Goal: Task Accomplishment & Management: Complete application form

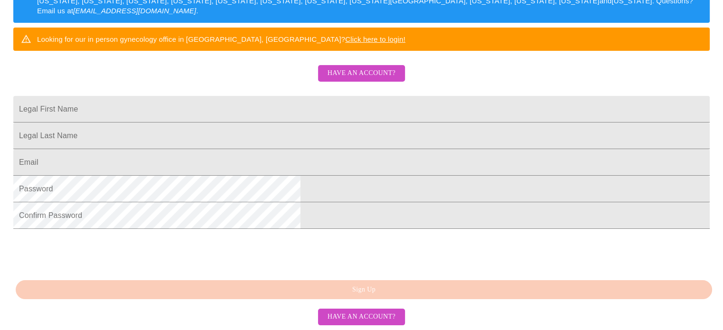
scroll to position [205, 0]
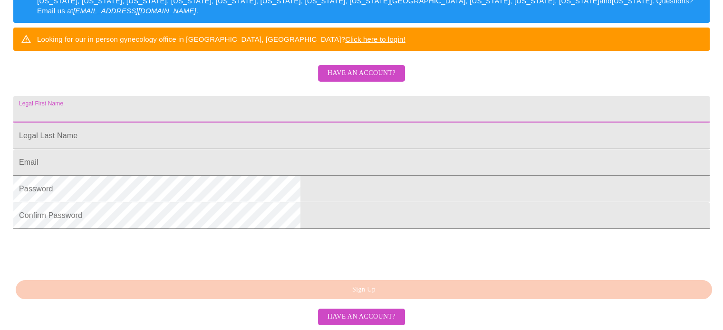
click at [250, 115] on input "Legal First Name" at bounding box center [361, 109] width 696 height 27
type input "l"
type input "[PERSON_NAME]"
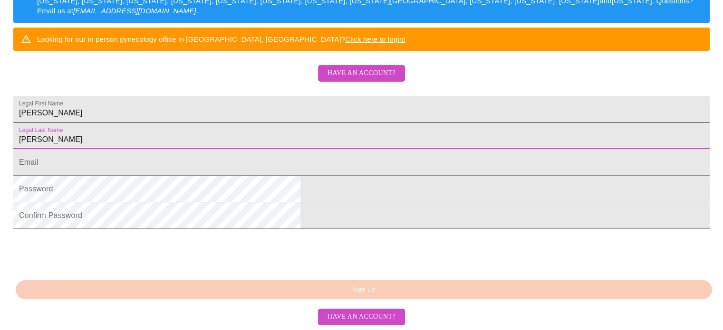
type input "[PERSON_NAME]"
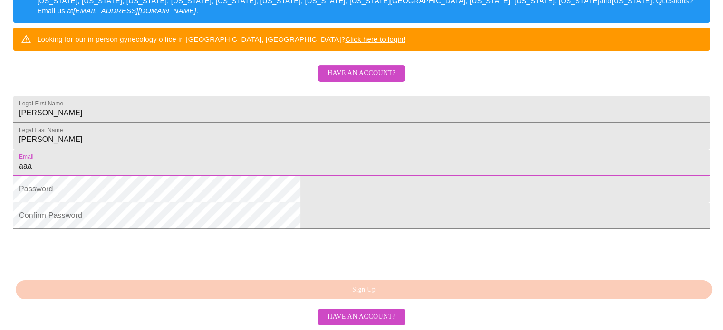
type input "[EMAIL_ADDRESS][DOMAIN_NAME]"
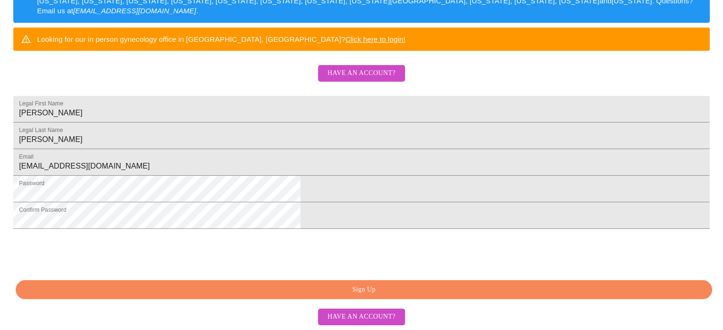
scroll to position [258, 0]
click at [376, 288] on span "Sign Up" at bounding box center [364, 290] width 674 height 12
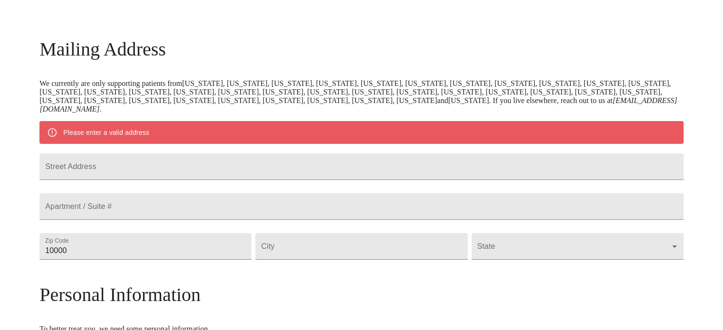
scroll to position [118, 0]
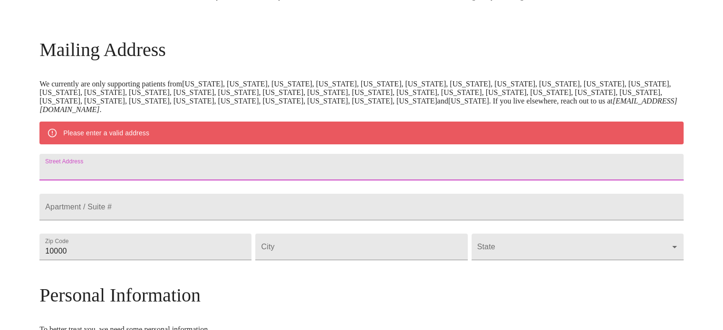
click at [169, 174] on input "Street Address" at bounding box center [361, 167] width 644 height 27
type input "[STREET_ADDRESS][PERSON_NAME]"
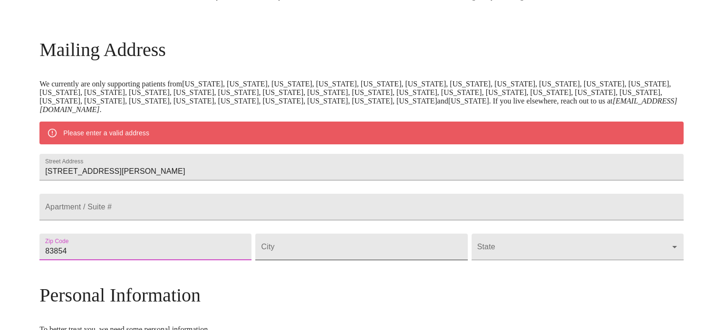
type input "83854"
click at [319, 260] on input "Street Address" at bounding box center [361, 247] width 212 height 27
type input "Post Falls"
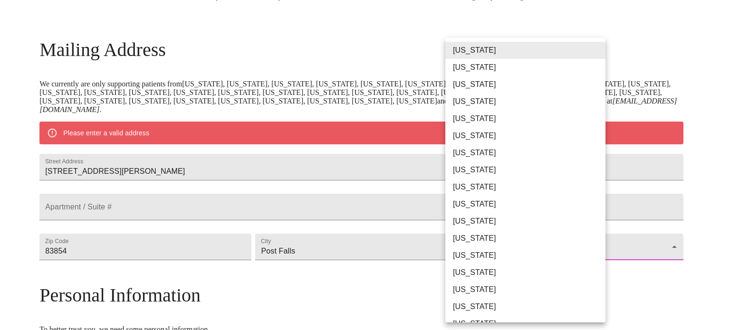
click at [597, 272] on body "MyMenopauseRx Welcome to MyMenopauseRx Since it's your first time here, you'll …" at bounding box center [365, 260] width 722 height 749
click at [455, 239] on li "[US_STATE]" at bounding box center [528, 238] width 167 height 17
type input "[US_STATE]"
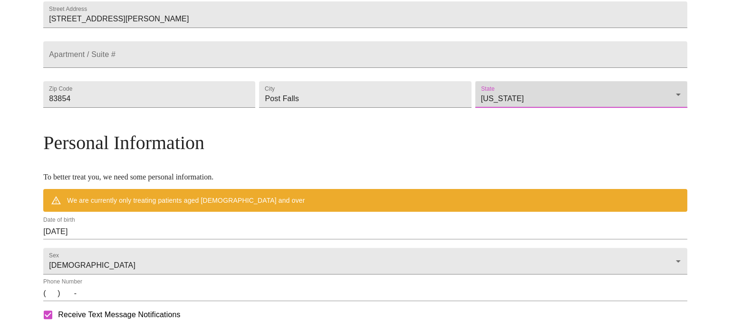
scroll to position [245, 0]
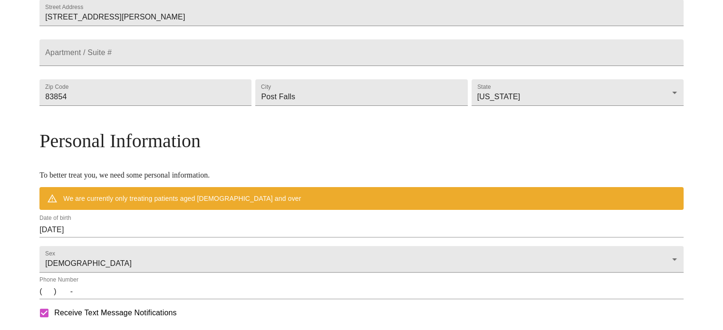
click at [179, 239] on div "Date of birth [DEMOGRAPHIC_DATA]" at bounding box center [361, 226] width 647 height 27
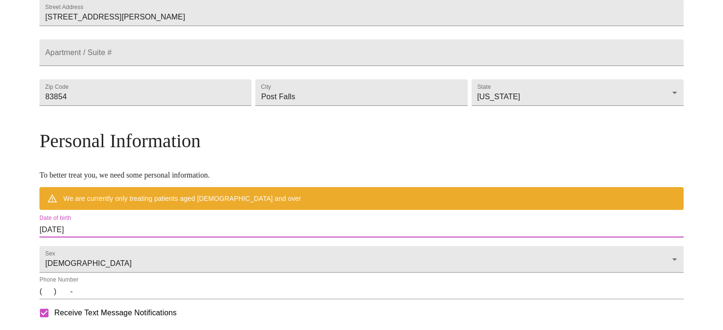
click at [158, 238] on input "[DATE]" at bounding box center [361, 229] width 644 height 15
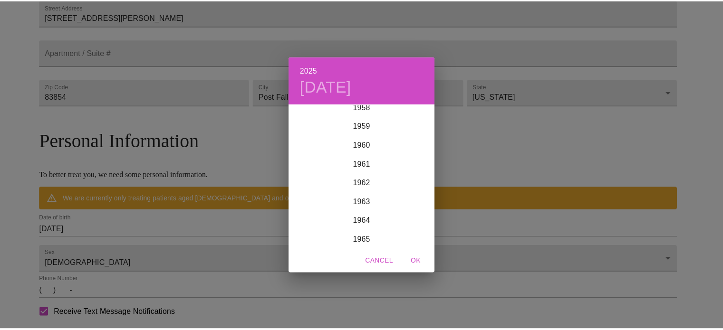
scroll to position [1128, 0]
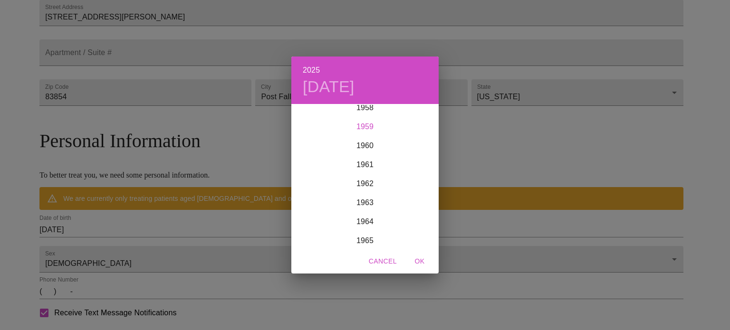
click at [369, 124] on div "1959" at bounding box center [364, 126] width 147 height 19
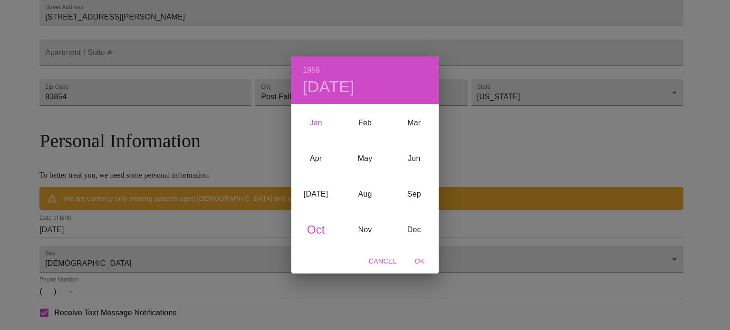
click at [314, 121] on div "Jan" at bounding box center [315, 123] width 49 height 36
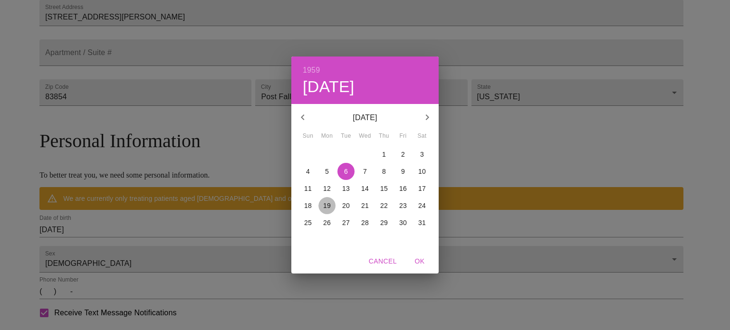
click at [327, 203] on p "19" at bounding box center [327, 206] width 8 height 10
click at [416, 264] on span "OK" at bounding box center [419, 262] width 23 height 12
type input "[DATE]"
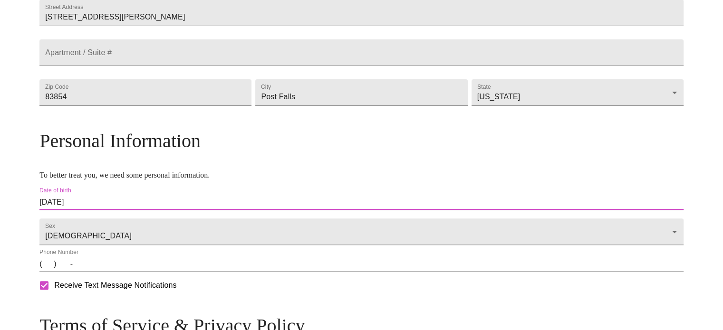
click at [123, 272] on input "(   )    -" at bounding box center [361, 264] width 644 height 15
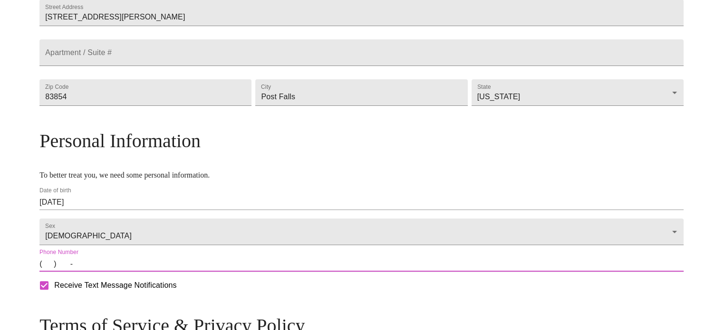
type input "[PHONE_NUMBER]"
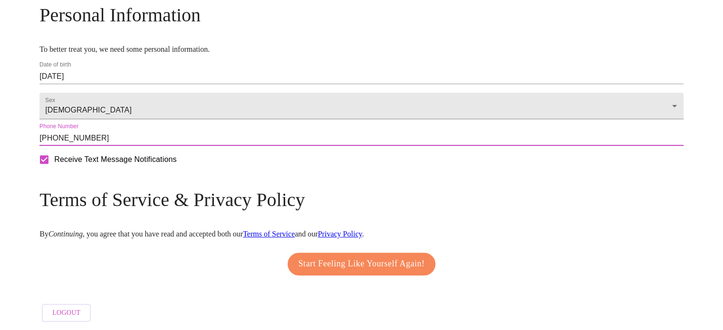
scroll to position [371, 0]
click at [375, 271] on span "Start Feeling Like Yourself Again!" at bounding box center [361, 263] width 126 height 15
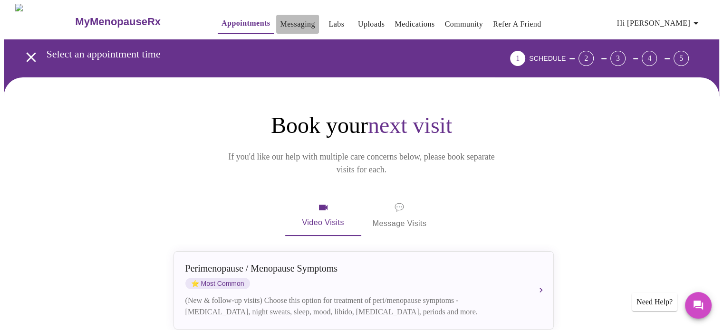
click at [280, 18] on link "Messaging" at bounding box center [297, 24] width 35 height 13
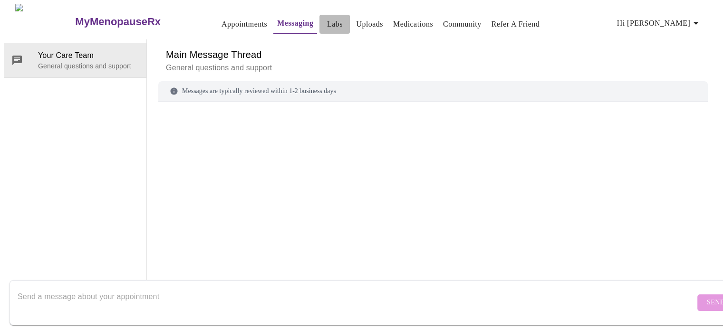
click at [327, 18] on link "Labs" at bounding box center [335, 24] width 16 height 13
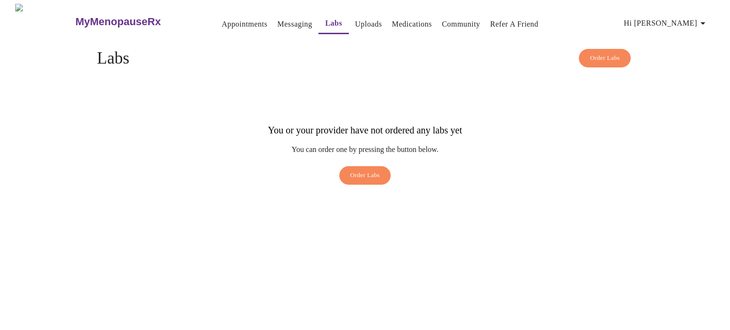
click at [355, 20] on link "Uploads" at bounding box center [368, 24] width 27 height 13
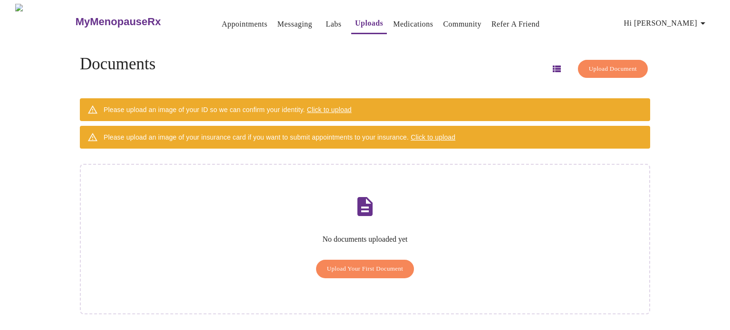
click at [707, 18] on icon "button" at bounding box center [702, 23] width 11 height 11
click at [276, 18] on div at bounding box center [365, 165] width 730 height 330
click at [351, 106] on span "Click to upload" at bounding box center [329, 110] width 45 height 8
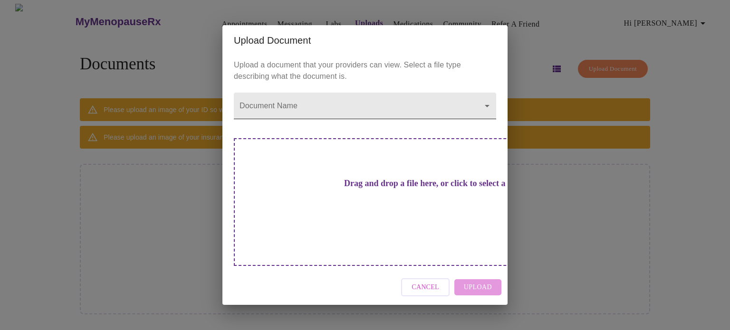
click at [488, 123] on body "MyMenopauseRx Appointments Messaging Labs Uploads Medications Community Refer a…" at bounding box center [365, 169] width 722 height 330
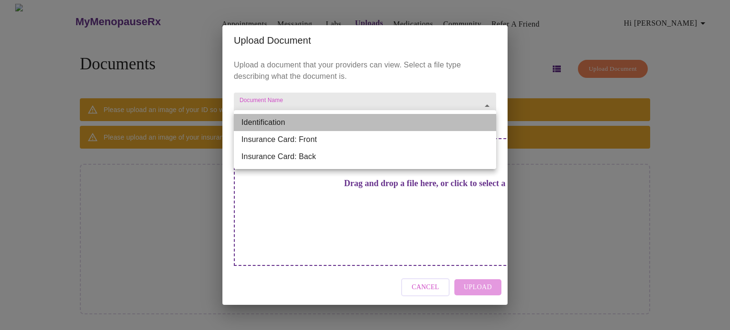
click at [271, 123] on li "Identification" at bounding box center [365, 122] width 262 height 17
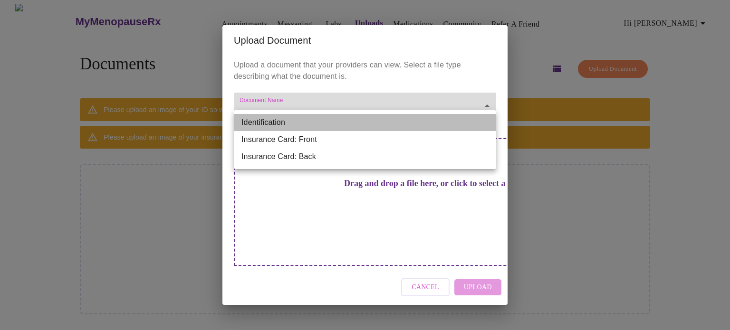
type input "Identification"
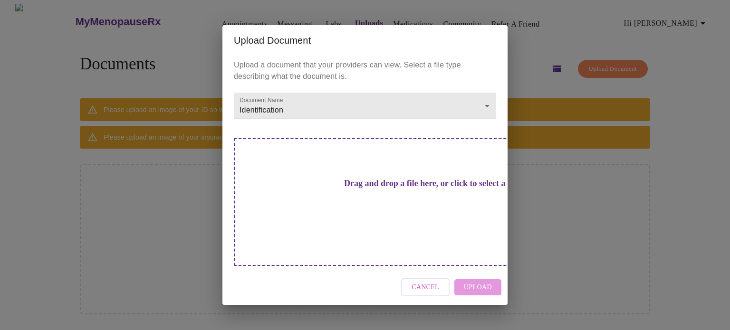
click at [644, 216] on div "Upload Document Upload a document that your providers can view. Select a file t…" at bounding box center [365, 165] width 730 height 330
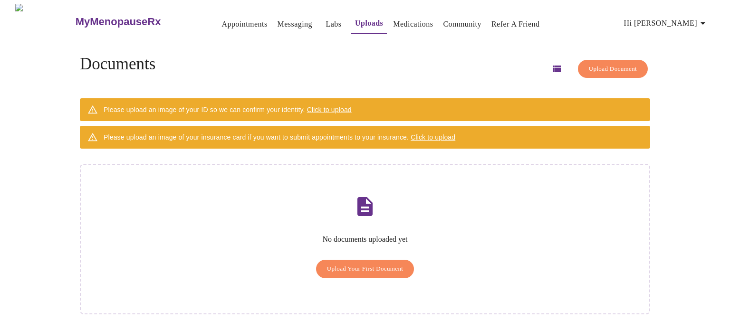
click at [551, 67] on icon "button" at bounding box center [556, 68] width 11 height 11
